Goal: Task Accomplishment & Management: Manage account settings

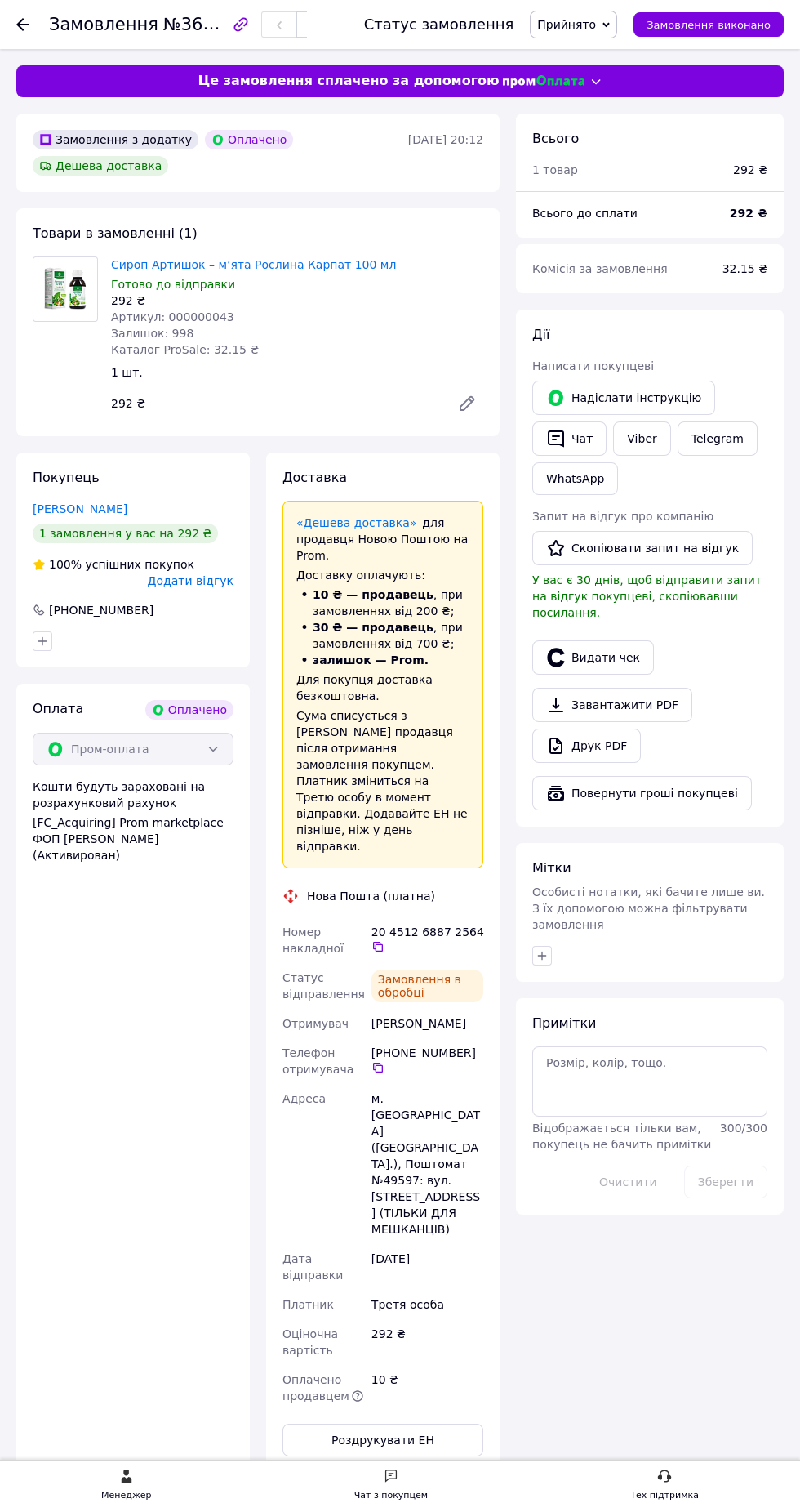
scroll to position [15, 0]
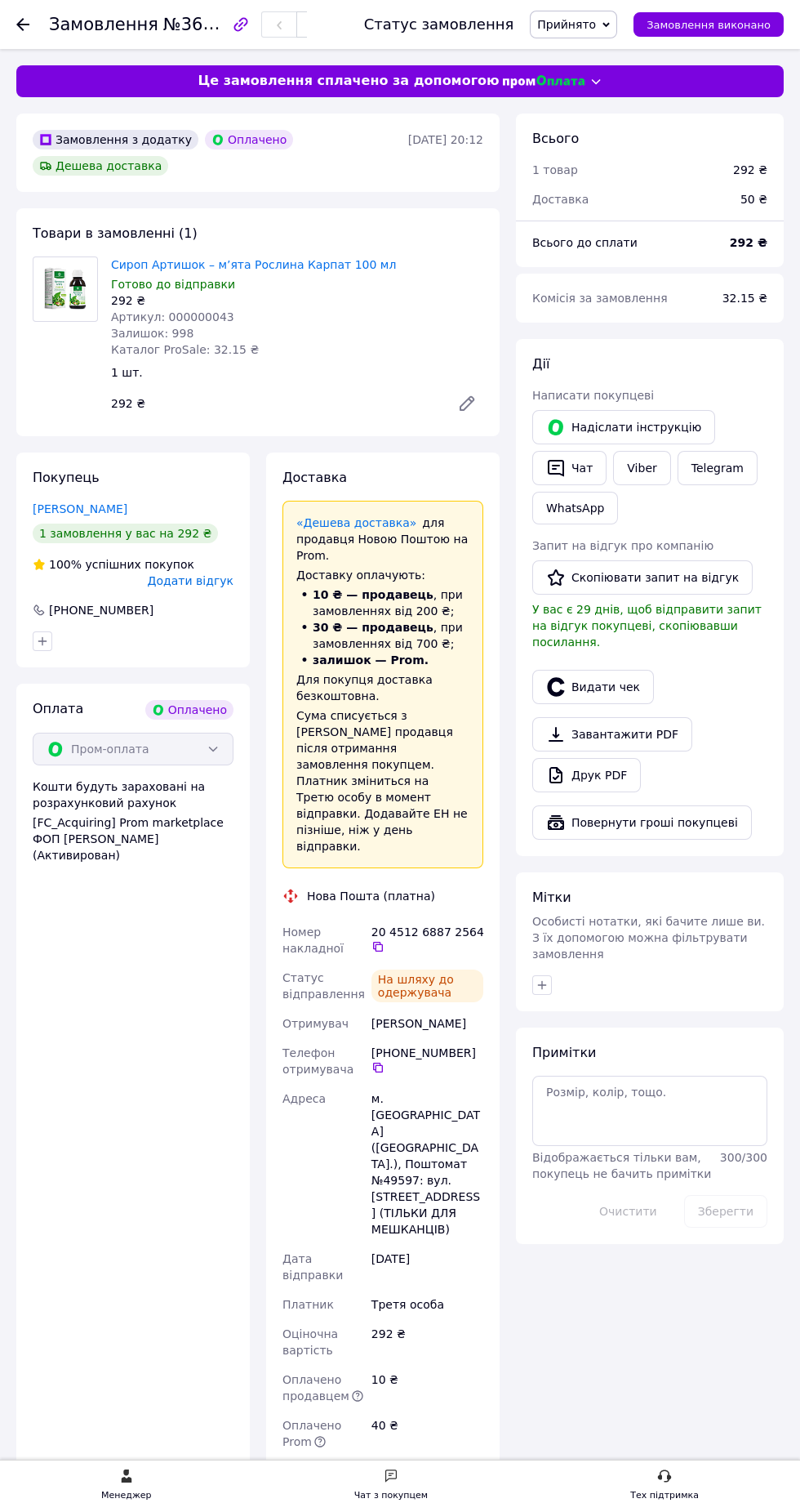
scroll to position [110, 0]
click at [18, 24] on use at bounding box center [23, 25] width 13 height 13
